Goal: Communication & Community: Answer question/provide support

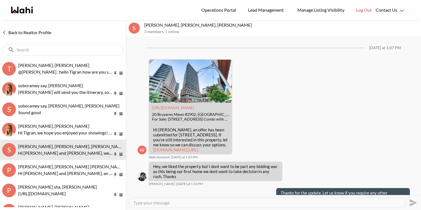
scroll to position [964, 0]
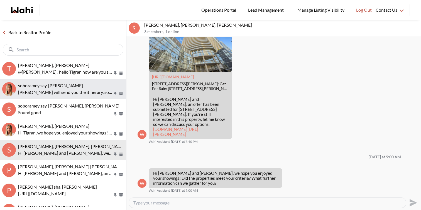
click at [49, 82] on button "soboramey say, Michelle Shannel will send you the itinerary, so just disregard …" at bounding box center [63, 89] width 126 height 20
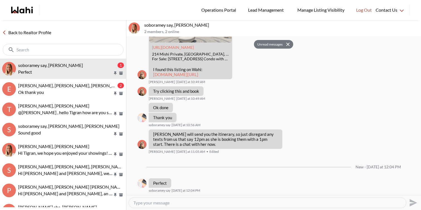
scroll to position [632, 0]
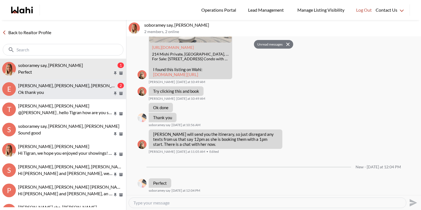
click at [68, 87] on span "[PERSON_NAME], [PERSON_NAME], [PERSON_NAME]" at bounding box center [72, 85] width 108 height 5
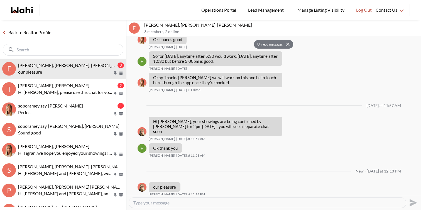
scroll to position [702, 0]
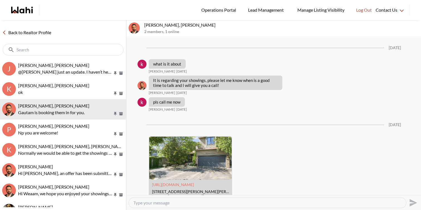
scroll to position [1389, 0]
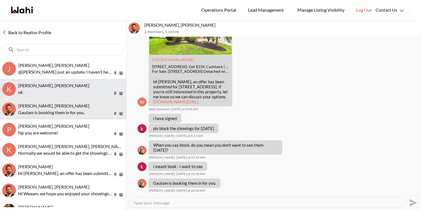
click at [70, 95] on p "ok" at bounding box center [65, 92] width 95 height 7
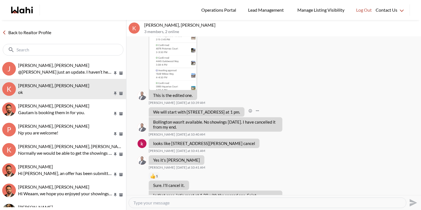
scroll to position [871, 0]
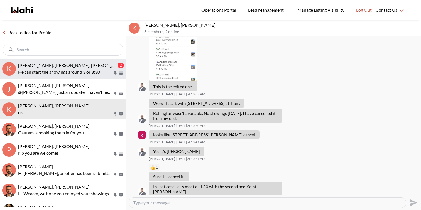
click at [85, 65] on span "Kevin McKay, Fawzia Sheikh, Behnam" at bounding box center [72, 65] width 108 height 5
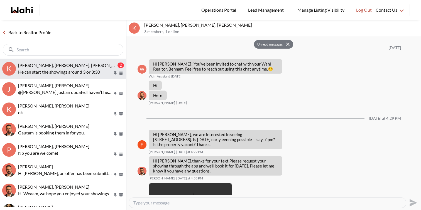
scroll to position [707, 0]
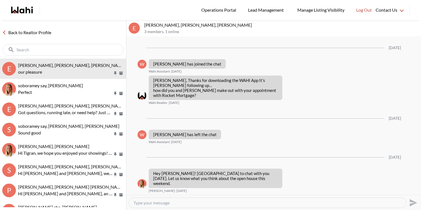
scroll to position [680, 0]
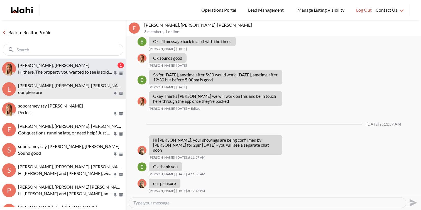
click at [86, 74] on p "Hi there. The property you wanted to see is sold conditionally so if you put a …" at bounding box center [65, 72] width 95 height 7
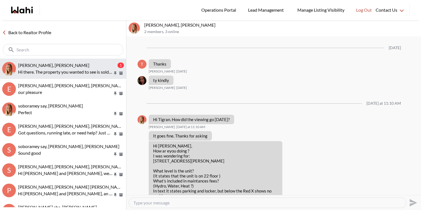
scroll to position [558, 0]
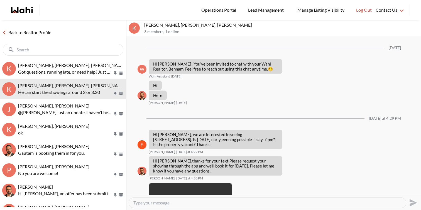
scroll to position [707, 0]
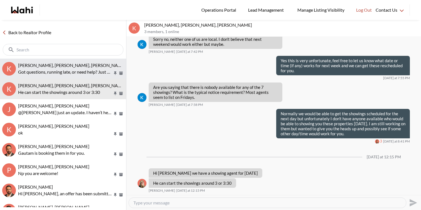
click at [73, 70] on p "Got questions, running late, or need help? Just message here. 😊 Here’s a quick …" at bounding box center [65, 72] width 95 height 7
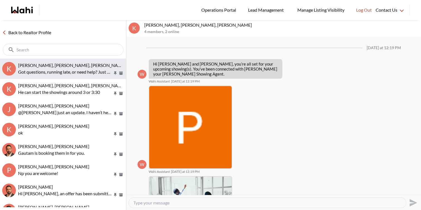
scroll to position [79, 0]
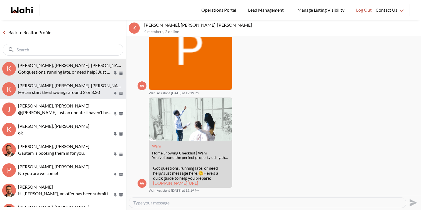
click at [72, 88] on span "[PERSON_NAME], [PERSON_NAME], [PERSON_NAME]" at bounding box center [72, 85] width 108 height 5
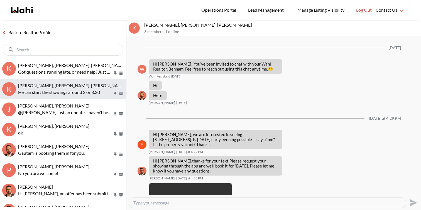
scroll to position [707, 0]
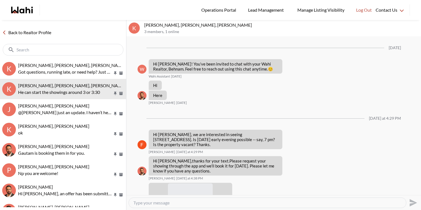
scroll to position [707, 0]
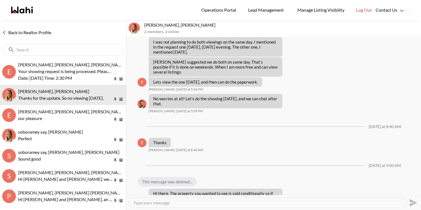
scroll to position [585, 0]
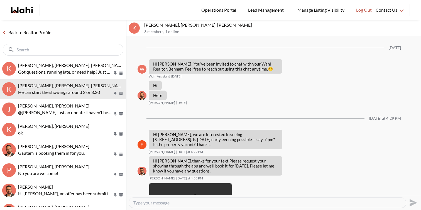
scroll to position [707, 0]
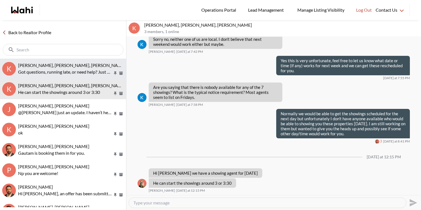
click at [51, 67] on span "Kevin McKay, Fawzia Sheikh, Paul, Behnam" at bounding box center [72, 65] width 108 height 5
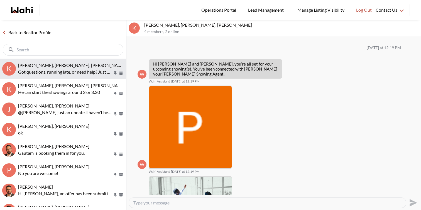
scroll to position [79, 0]
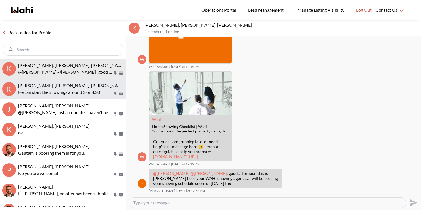
click at [59, 95] on p "He can start the showings around 3 or 3:30" at bounding box center [65, 92] width 95 height 7
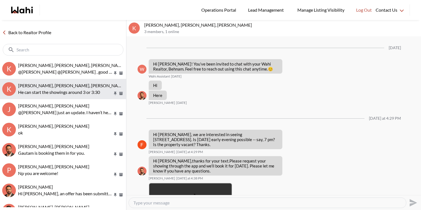
scroll to position [707, 0]
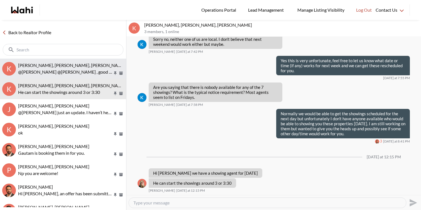
click at [62, 70] on p "@Fawzia Sheikh @Kevin McKay , good afternoon this is Paul here your WAHI showin…" at bounding box center [65, 72] width 95 height 7
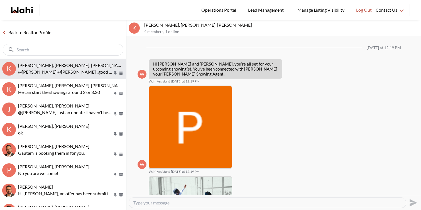
scroll to position [105, 0]
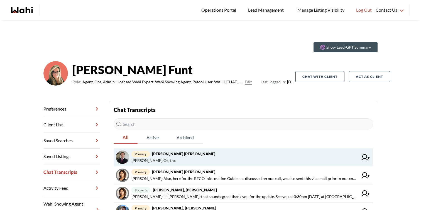
click at [170, 159] on span "Barbara Funt : Ok, thx" at bounding box center [244, 160] width 226 height 7
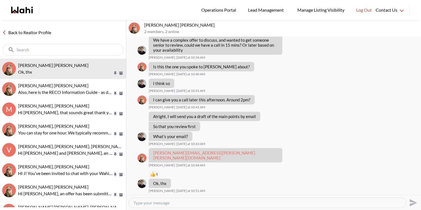
scroll to position [629, 0]
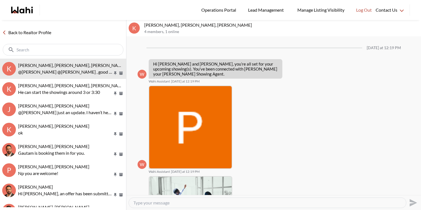
scroll to position [105, 0]
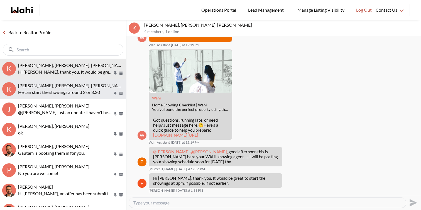
click at [80, 97] on button "K [PERSON_NAME], [PERSON_NAME], [PERSON_NAME] He can start the showings around …" at bounding box center [63, 89] width 126 height 20
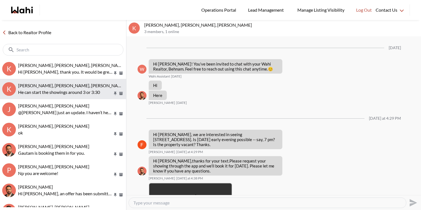
scroll to position [707, 0]
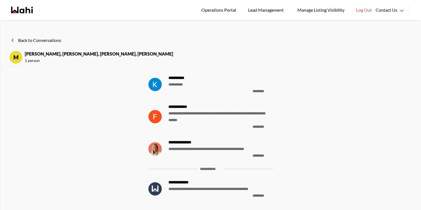
scroll to position [-635, 0]
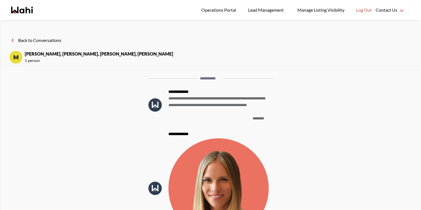
click at [57, 43] on button "Back to Conversations" at bounding box center [35, 40] width 52 height 7
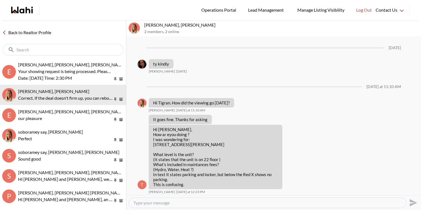
scroll to position [602, 0]
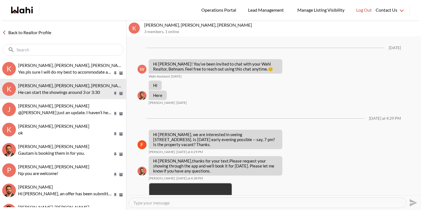
scroll to position [707, 0]
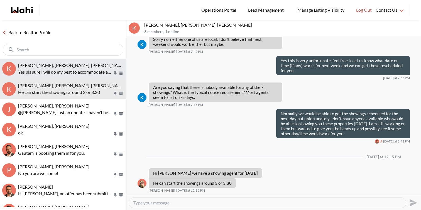
click at [66, 63] on span "[PERSON_NAME], [PERSON_NAME], [PERSON_NAME]" at bounding box center [72, 65] width 108 height 5
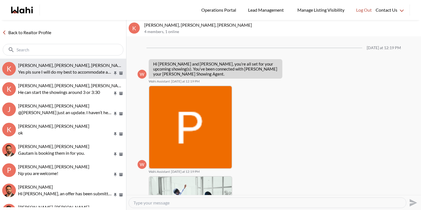
scroll to position [148, 0]
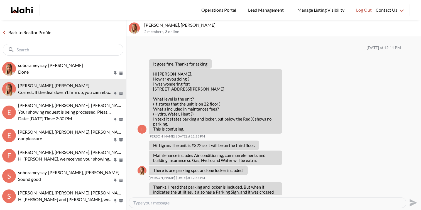
scroll to position [524, 0]
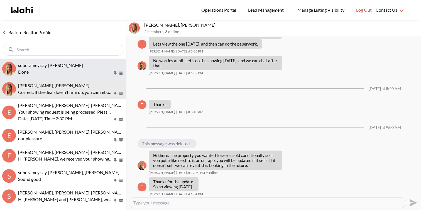
click at [58, 65] on span "soboramey say, Michelle" at bounding box center [50, 65] width 65 height 5
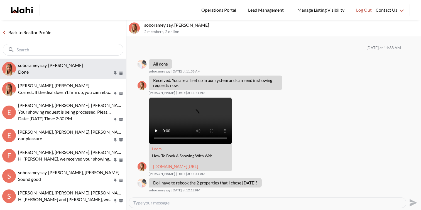
scroll to position [582, 0]
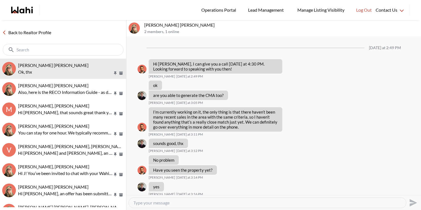
scroll to position [629, 0]
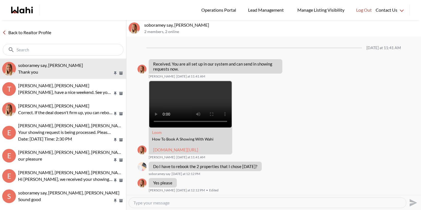
scroll to position [582, 0]
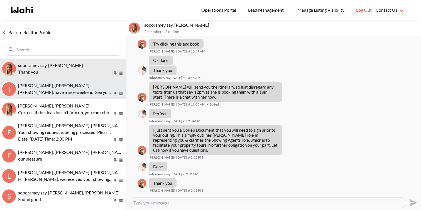
click at [85, 85] on div "Tanya Fita, Naveen, Michelle" at bounding box center [71, 86] width 106 height 6
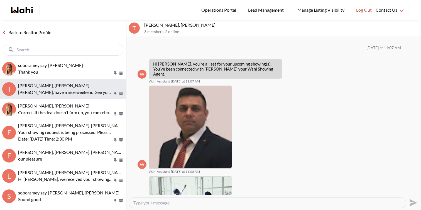
scroll to position [351, 0]
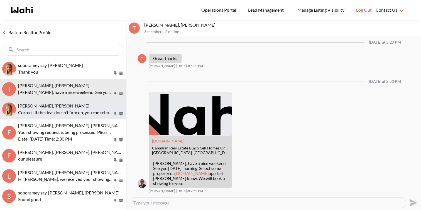
click at [94, 112] on p "Correct. If the deal doesn't firm up, you can rebook" at bounding box center [65, 112] width 95 height 7
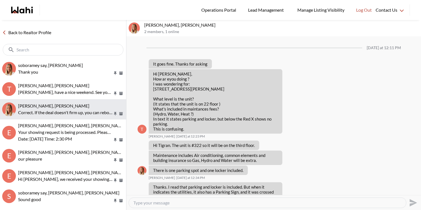
scroll to position [524, 0]
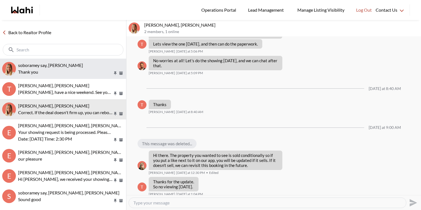
click at [91, 72] on p "Thank you" at bounding box center [65, 72] width 95 height 7
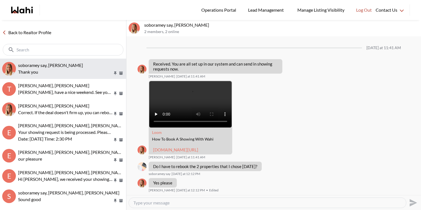
scroll to position [582, 0]
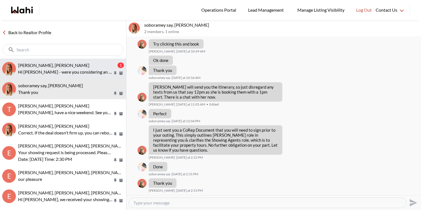
click at [62, 72] on p "Hi Tanya - were you considering an offer on 99 Ferguson?" at bounding box center [65, 72] width 95 height 7
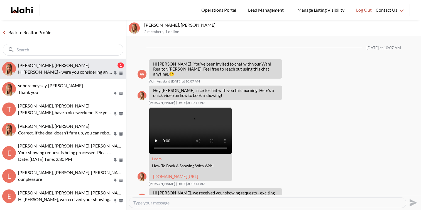
scroll to position [134, 0]
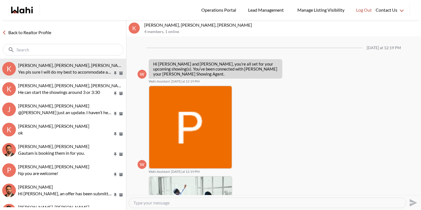
scroll to position [148, 0]
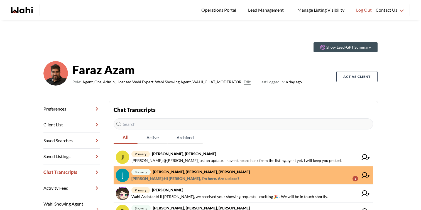
click at [227, 179] on span "Ewelina Weglarz : Hi Souhel, I’m here. Are u close? 1" at bounding box center [244, 179] width 226 height 7
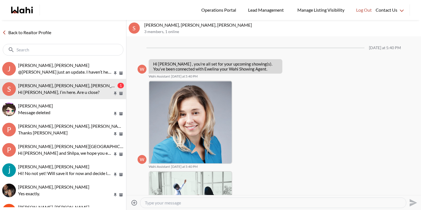
scroll to position [346, 0]
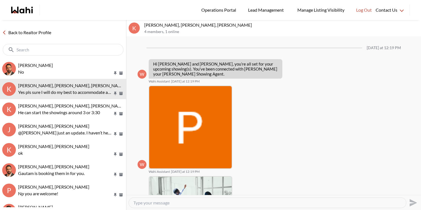
scroll to position [148, 0]
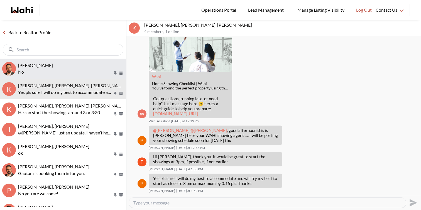
click at [83, 61] on button "[PERSON_NAME] No" at bounding box center [63, 69] width 126 height 20
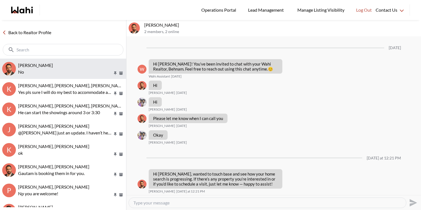
scroll to position [157, 0]
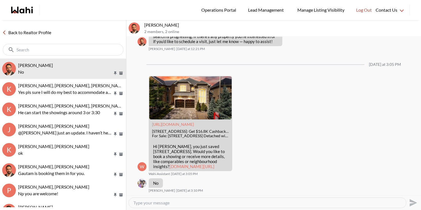
click at [182, 204] on textarea "Type your message" at bounding box center [267, 203] width 268 height 6
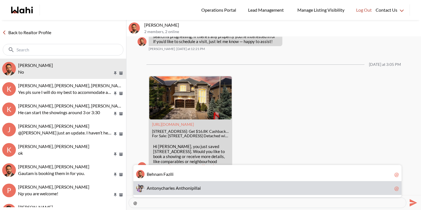
click at [180, 188] on span "n" at bounding box center [180, 188] width 3 height 5
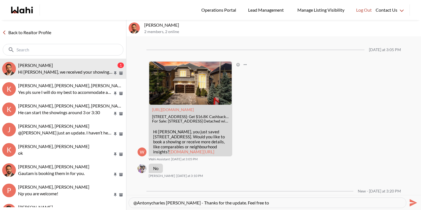
scroll to position [202, 0]
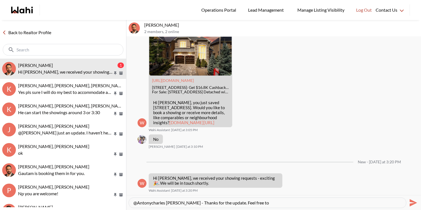
type textarea "@Antonycharles [PERSON_NAME] - Thanks for the update. Feel free to"
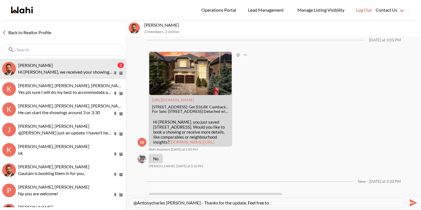
scroll to position [201, 0]
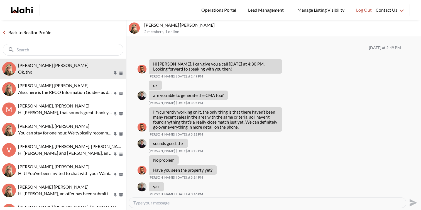
scroll to position [629, 0]
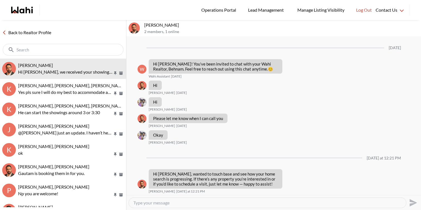
scroll to position [179, 0]
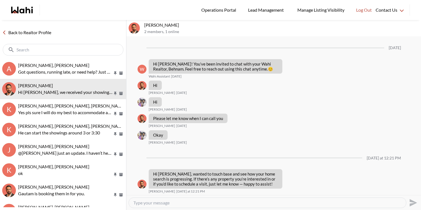
scroll to position [179, 0]
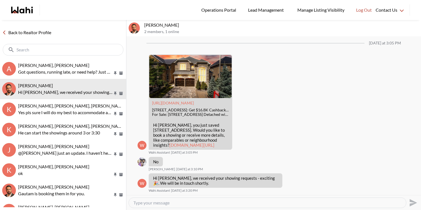
click at [172, 203] on textarea "Type your message" at bounding box center [267, 203] width 268 height 6
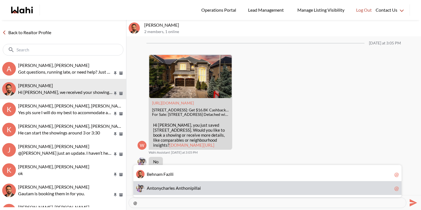
click at [175, 191] on div "A n t o n y c h a r l e s A n t h o n i p i l l a i @" at bounding box center [267, 188] width 268 height 14
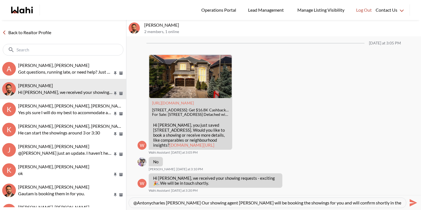
scroll to position [5, 0]
type textarea "@Antonycharles Anthonipillai Our showing agent Paul will be booking the showing…"
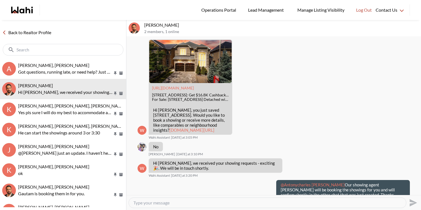
scroll to position [0, 0]
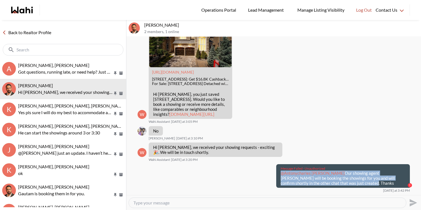
drag, startPoint x: 335, startPoint y: 189, endPoint x: 278, endPoint y: 179, distance: 57.7
click at [278, 179] on div "Message Failed · Unauthorized @Antonycharles Anthonipillai Our showing agent Pa…" at bounding box center [343, 176] width 134 height 24
copy p "@Antonycharles Anthonipillai Our showing agent Paul will be booking the showing…"
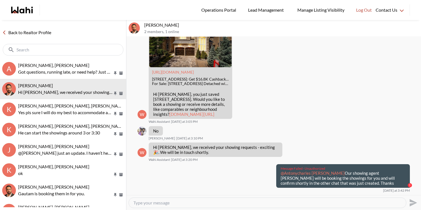
click at [276, 202] on textarea "Type your message" at bounding box center [267, 203] width 268 height 6
paste textarea "@Antonycharles Anthonipillai Our showing agent Paul will be booking the showing…"
type textarea "@Antonycharles Anthonipillai Our showing agent Paul will be booking the showing…"
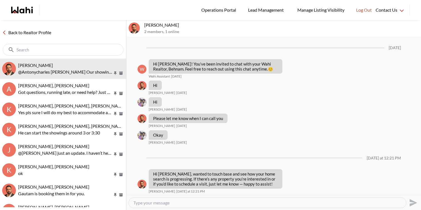
scroll to position [206, 0]
